Goal: Find contact information: Find contact information

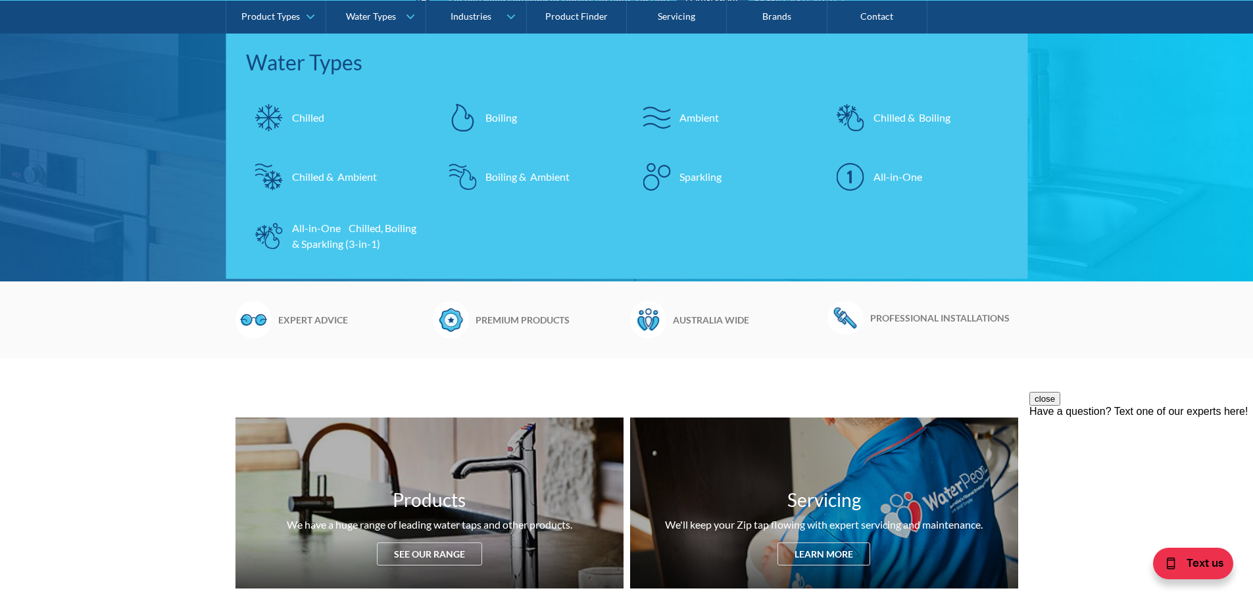
scroll to position [132, 0]
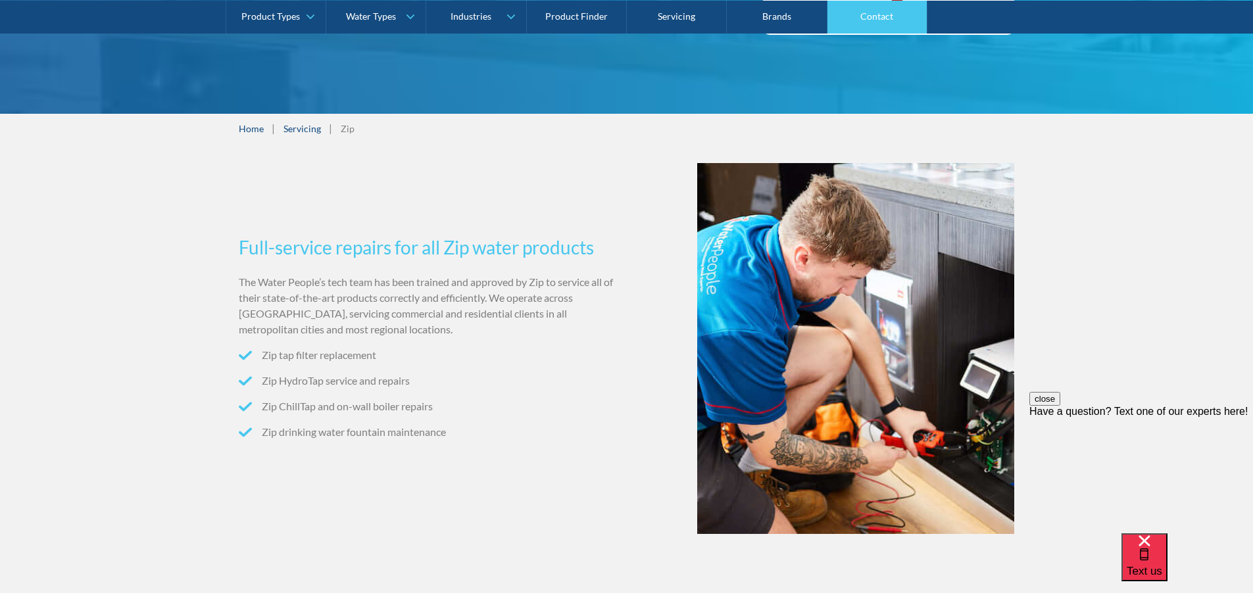
click at [888, 15] on link "Contact" at bounding box center [878, 16] width 100 height 33
